Goal: Task Accomplishment & Management: Use online tool/utility

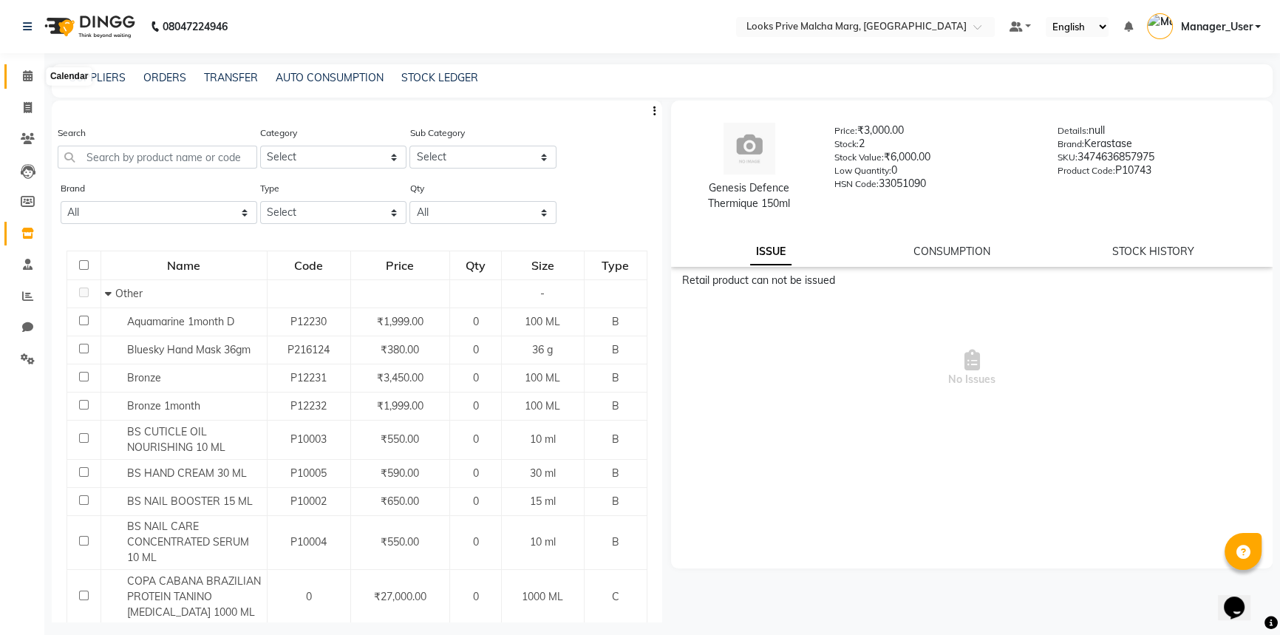
click at [24, 73] on icon at bounding box center [28, 75] width 10 height 11
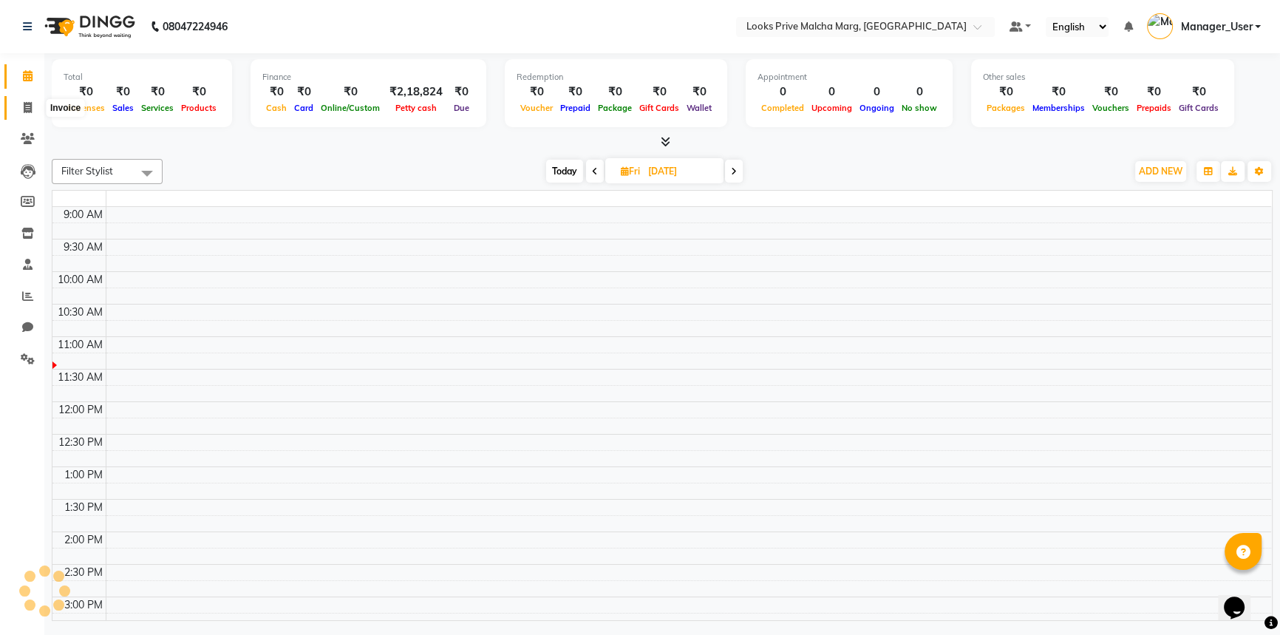
drag, startPoint x: 26, startPoint y: 103, endPoint x: 162, endPoint y: 16, distance: 162.0
click at [27, 103] on icon at bounding box center [28, 107] width 8 height 11
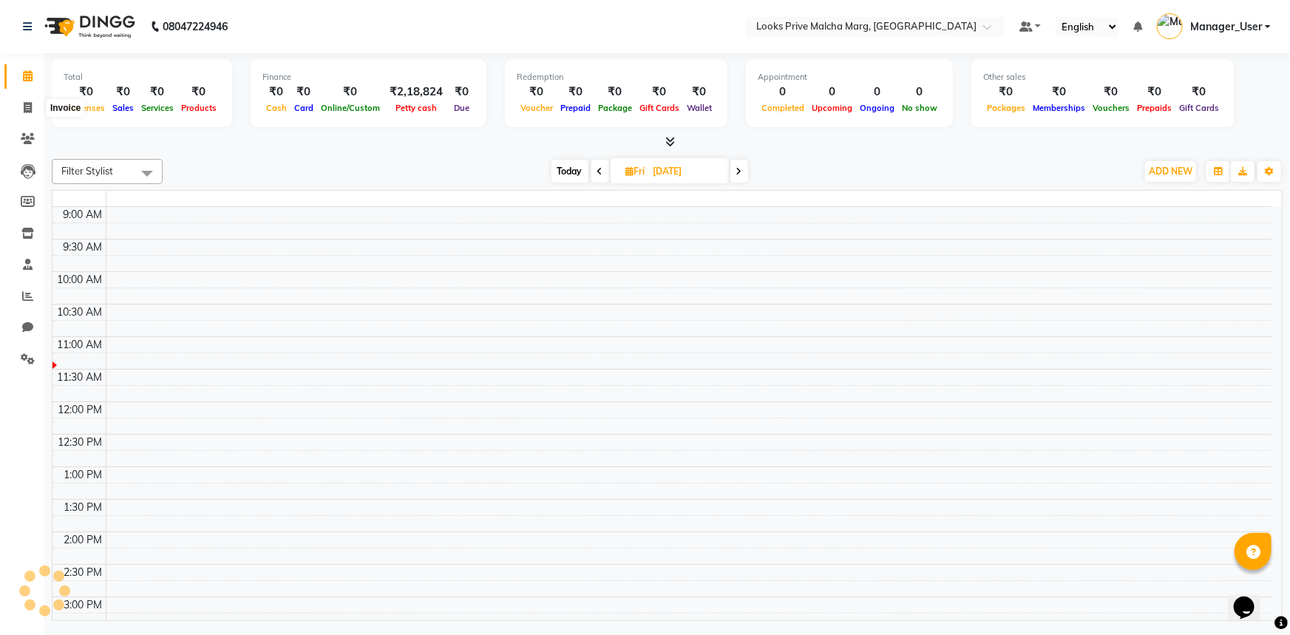
select select "service"
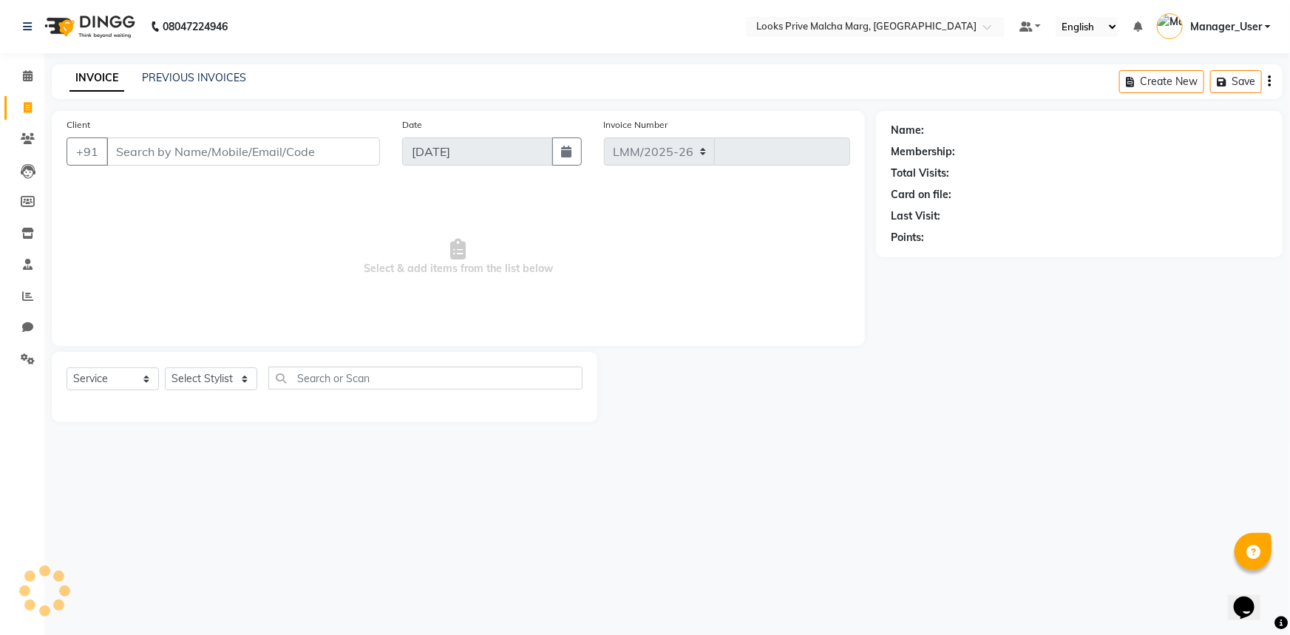
select select "7648"
type input "4308"
